Goal: Task Accomplishment & Management: Manage account settings

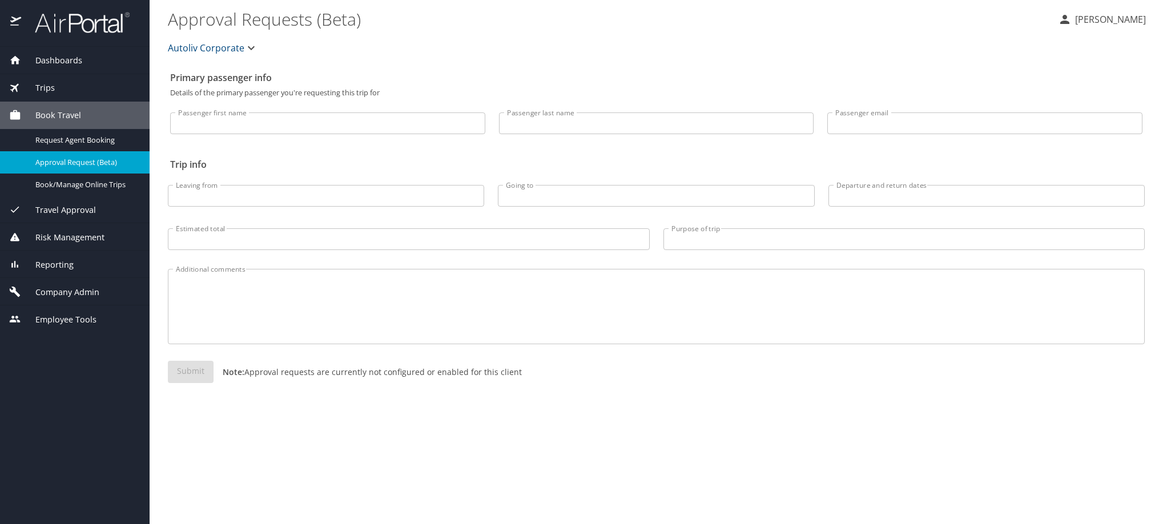
click at [314, 134] on input "Passenger first name" at bounding box center [327, 124] width 315 height 22
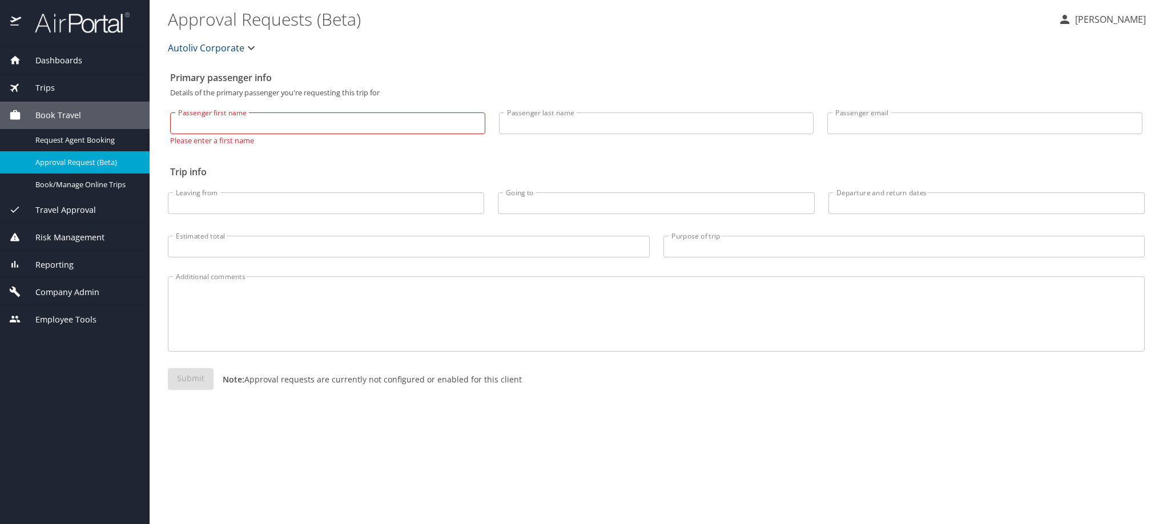
click at [85, 299] on span "Company Admin" at bounding box center [60, 292] width 78 height 13
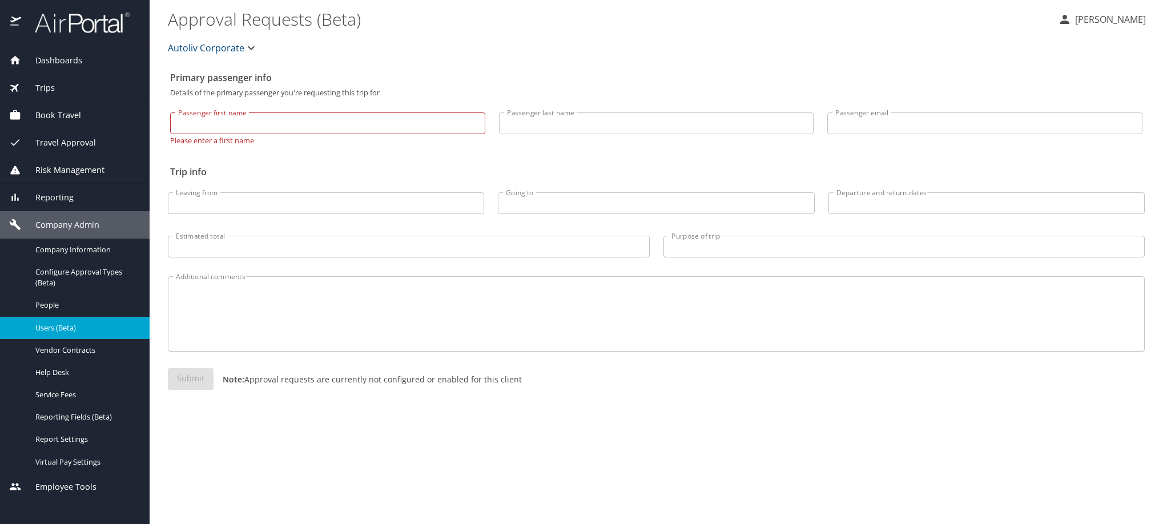
click at [64, 334] on span "Users (Beta)" at bounding box center [85, 328] width 101 height 11
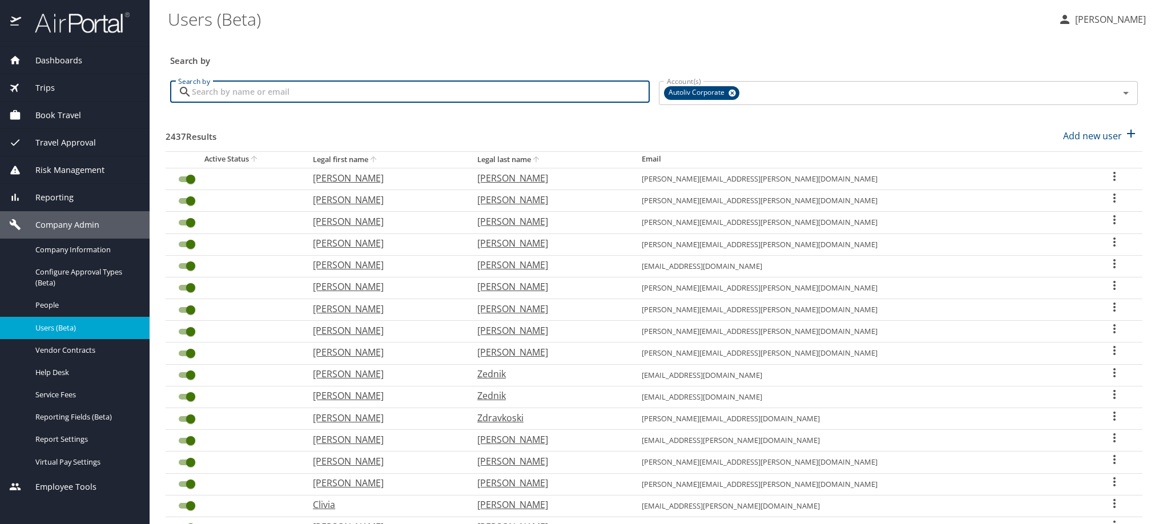
click at [346, 103] on input "Search by" at bounding box center [421, 92] width 458 height 22
paste input "[PERSON_NAME][EMAIL_ADDRESS][PERSON_NAME][DOMAIN_NAME]"
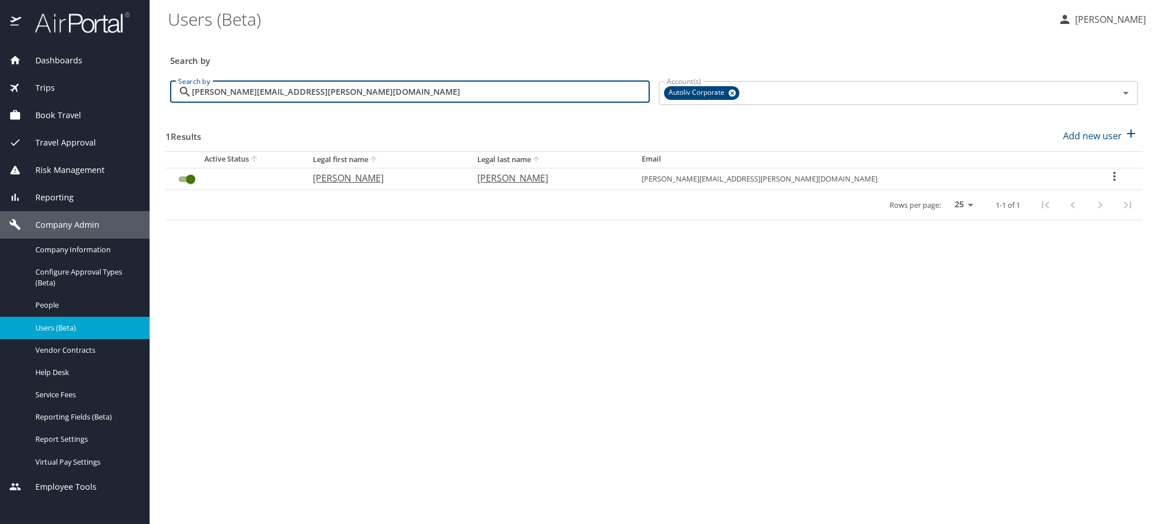
type input "[PERSON_NAME][EMAIL_ADDRESS][PERSON_NAME][DOMAIN_NAME]"
click at [1108, 183] on icon "User Search Table" at bounding box center [1115, 177] width 14 height 14
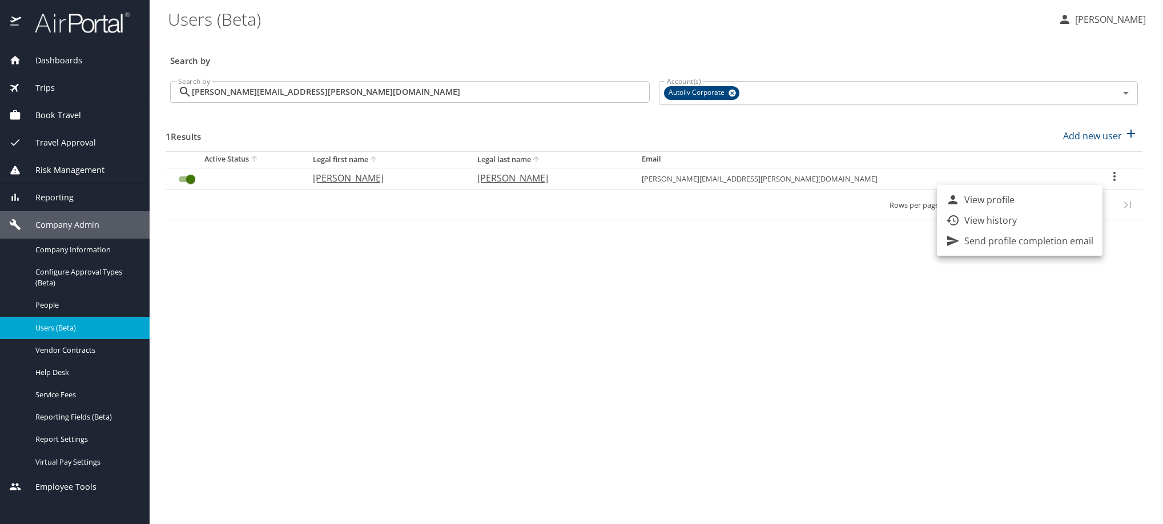
click at [1015, 204] on p "View profile" at bounding box center [990, 200] width 50 height 14
select select "US"
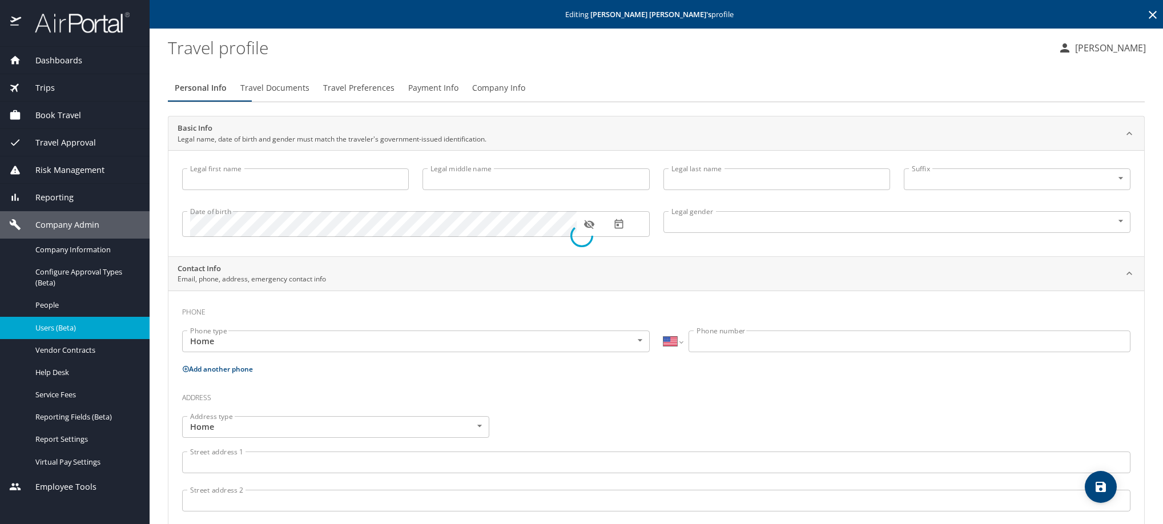
type input "[PERSON_NAME]"
type input "[DEMOGRAPHIC_DATA]"
type input "[PERSON_NAME]"
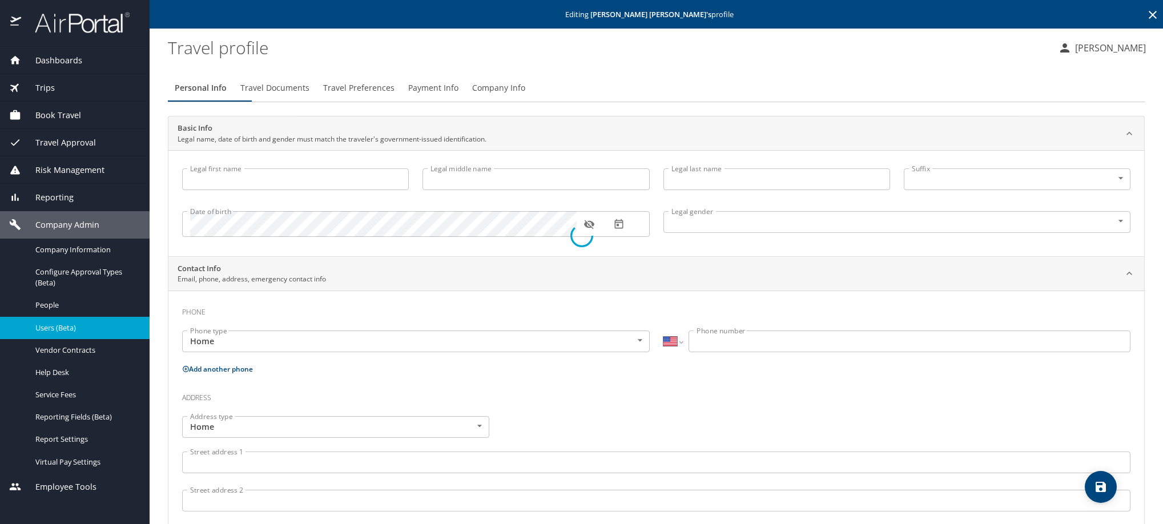
type input "[PERSON_NAME]"
select select "MX"
type input "442 117 1692"
select select "MX"
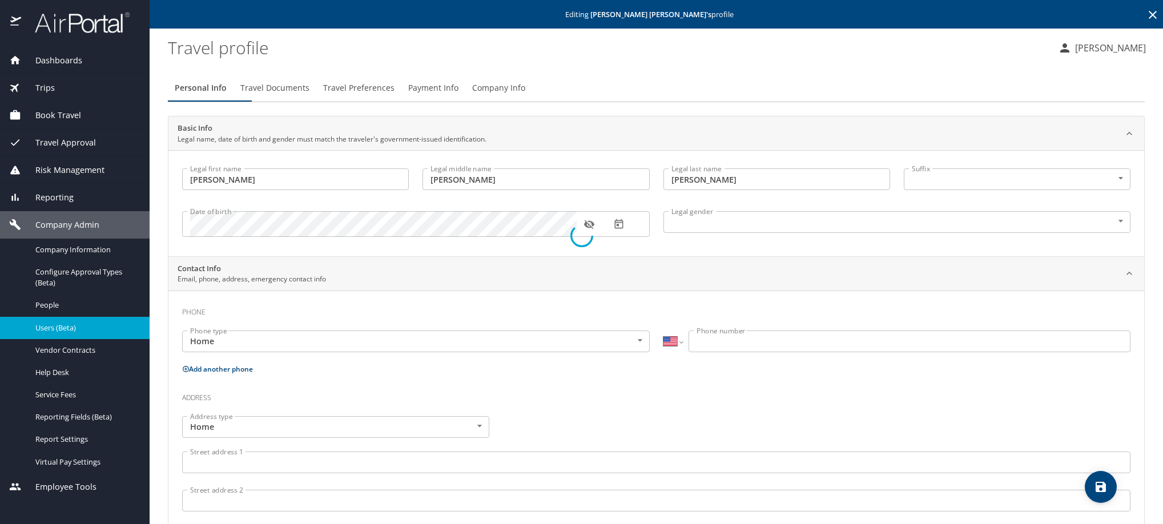
select select "MX"
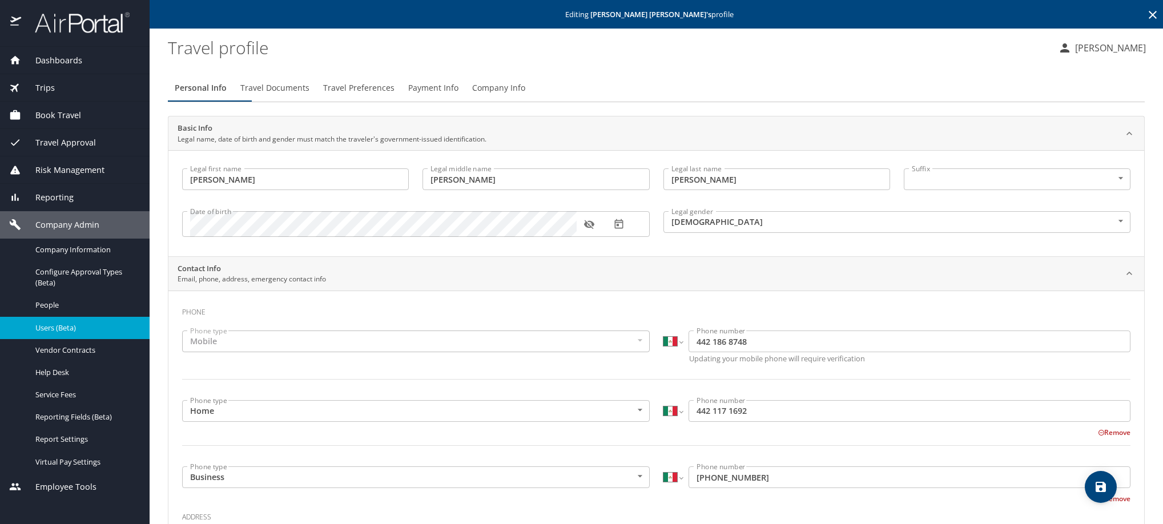
click at [395, 95] on span "Travel Preferences" at bounding box center [358, 88] width 71 height 14
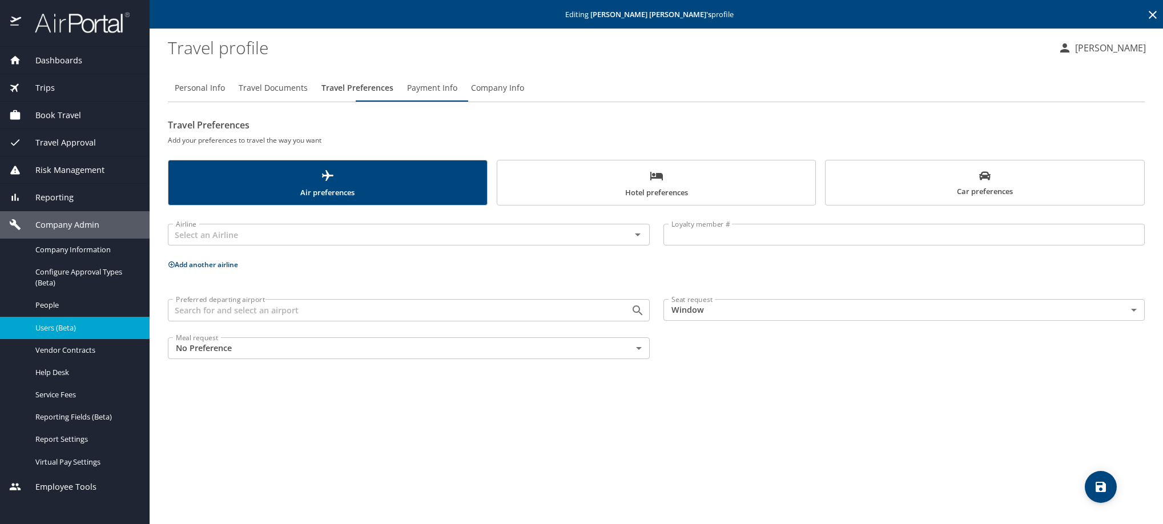
click at [192, 95] on span "Personal Info" at bounding box center [200, 88] width 50 height 14
select select "MX"
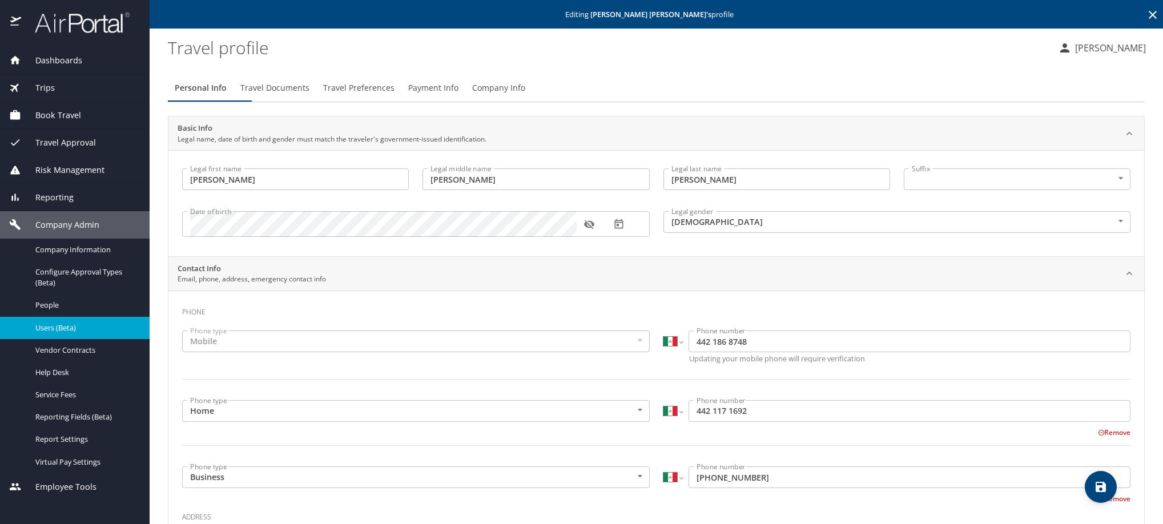
click at [595, 235] on button "button" at bounding box center [589, 224] width 25 height 25
click at [384, 86] on button "Travel Preferences" at bounding box center [358, 87] width 85 height 27
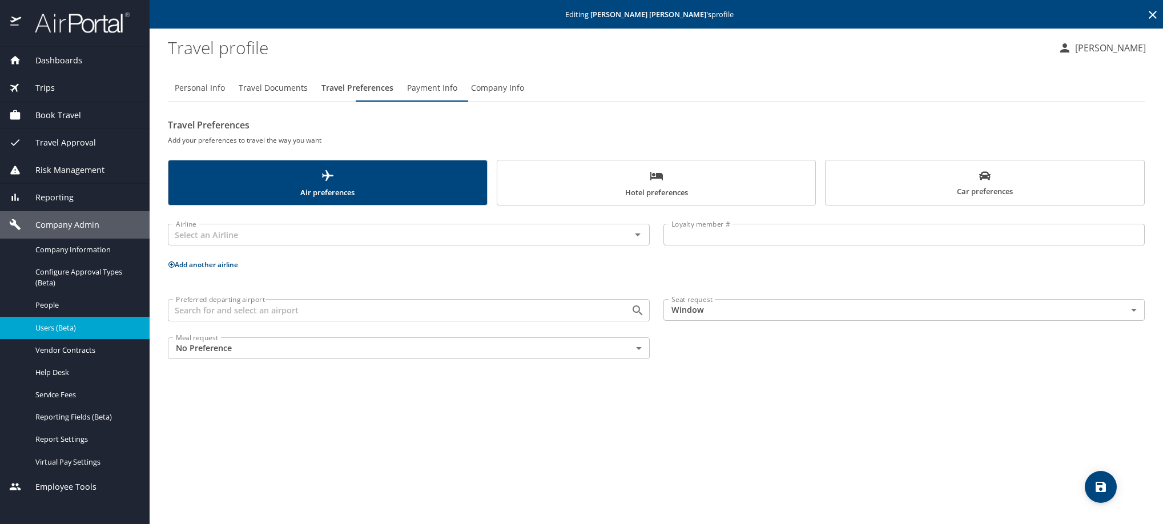
click at [212, 91] on span "Personal Info" at bounding box center [200, 88] width 50 height 14
select select "MX"
